Goal: Task Accomplishment & Management: Manage account settings

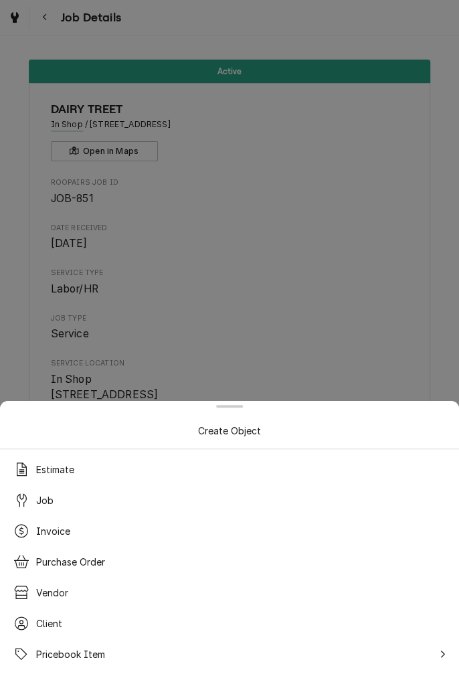
click at [343, 327] on div at bounding box center [229, 337] width 459 height 674
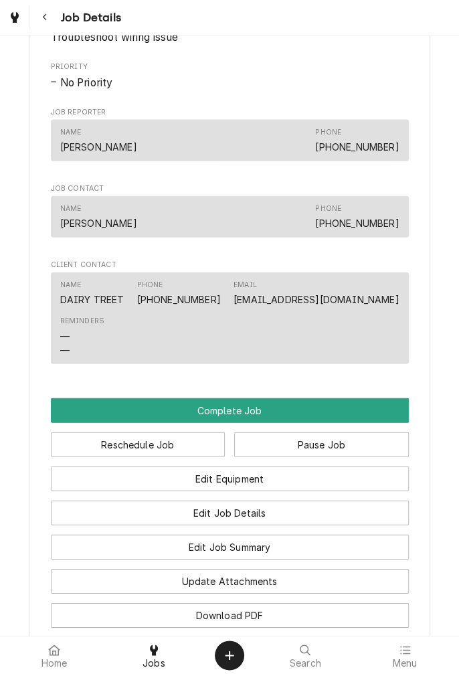
scroll to position [888, 0]
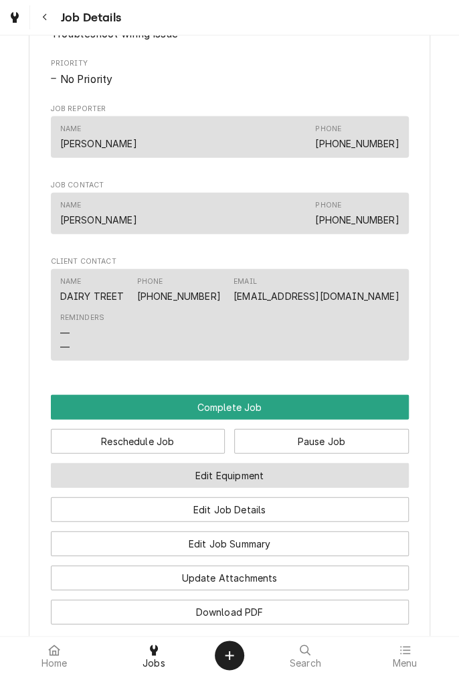
click at [276, 477] on button "Edit Equipment" at bounding box center [230, 475] width 358 height 25
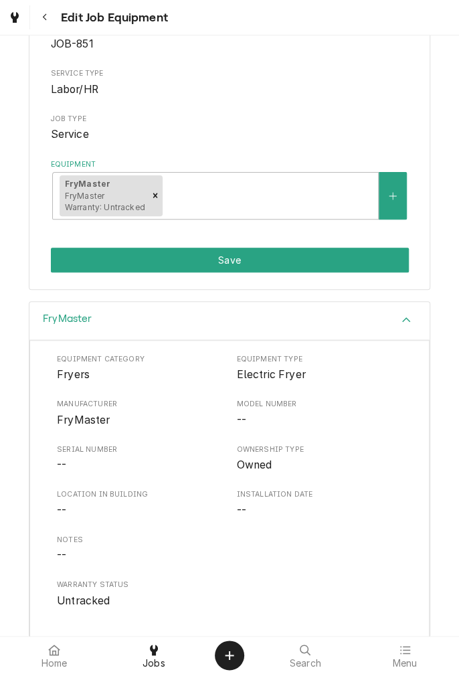
scroll to position [203, 0]
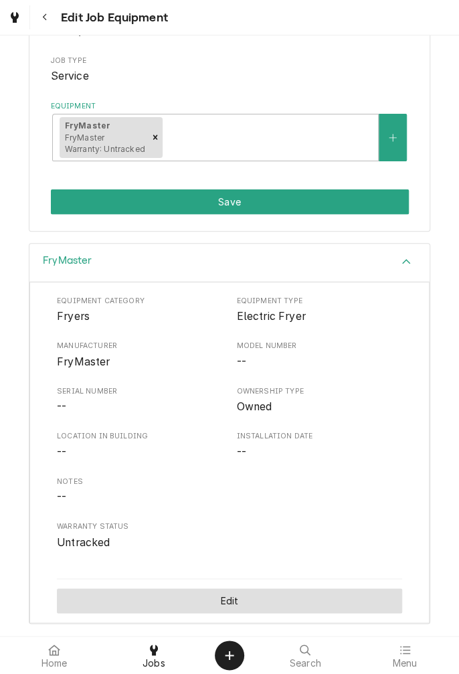
click at [252, 601] on button "Edit" at bounding box center [229, 600] width 345 height 25
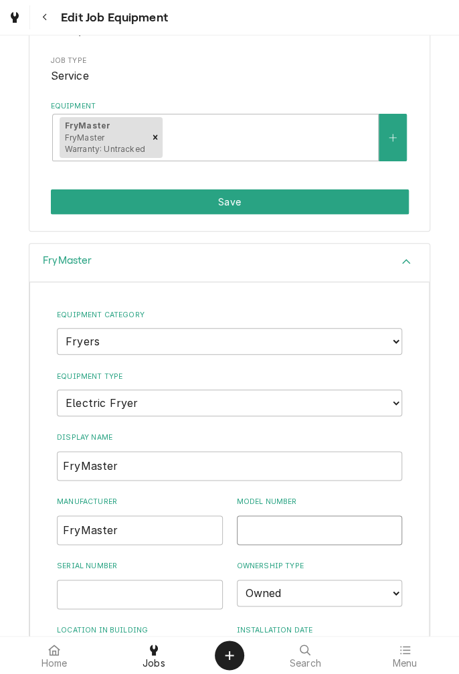
click at [315, 522] on input "Model Number" at bounding box center [320, 529] width 166 height 29
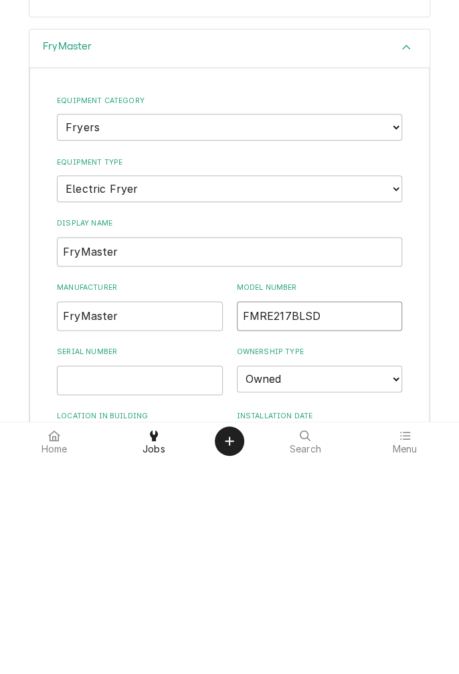
type input "FMRE217BLSD"
click at [180, 592] on input "Serial Number" at bounding box center [140, 593] width 166 height 29
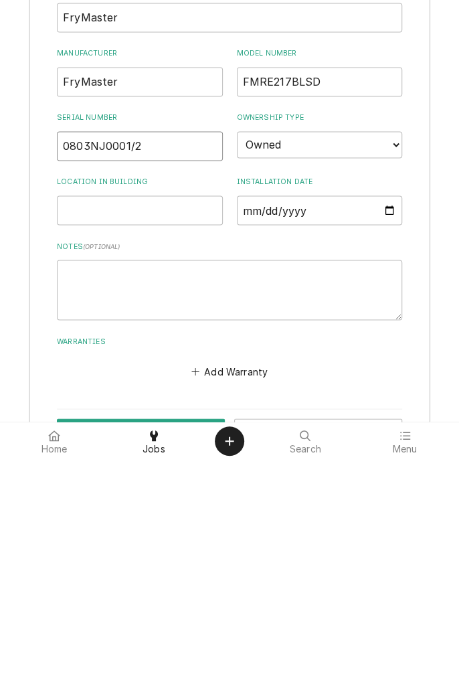
scroll to position [480, 0]
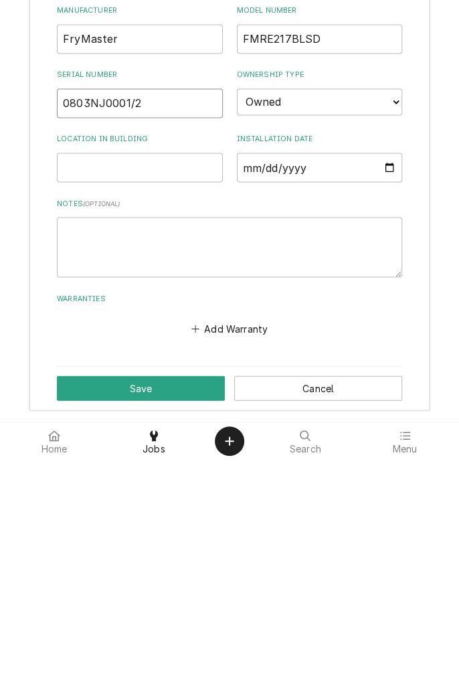
type input "0803NJ0001/2"
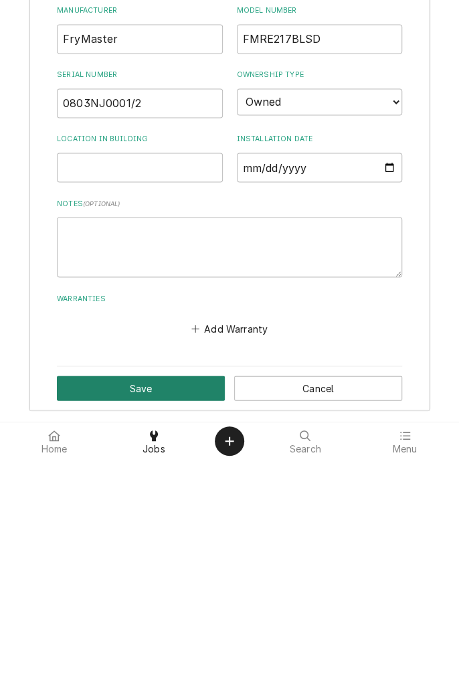
click at [175, 602] on button "Save" at bounding box center [141, 601] width 168 height 25
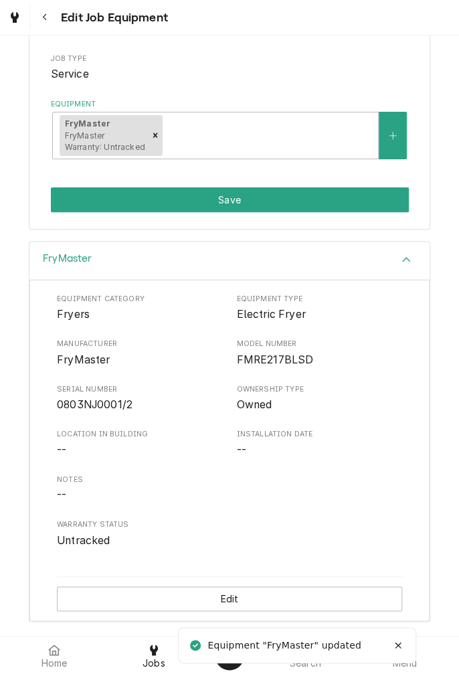
scroll to position [203, 0]
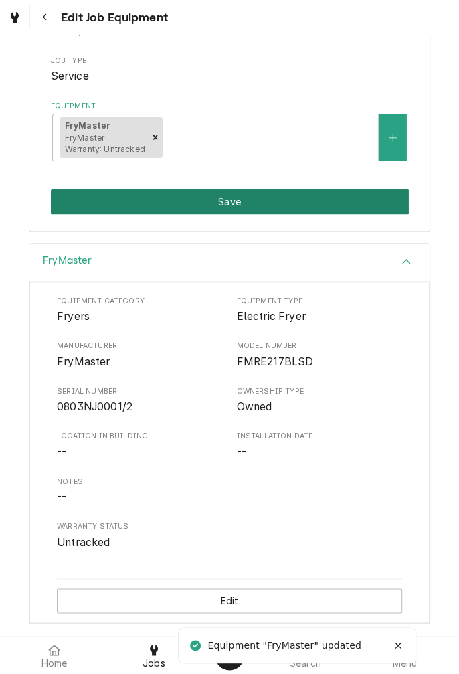
click at [328, 201] on button "Save" at bounding box center [230, 201] width 358 height 25
